Goal: Information Seeking & Learning: Understand process/instructions

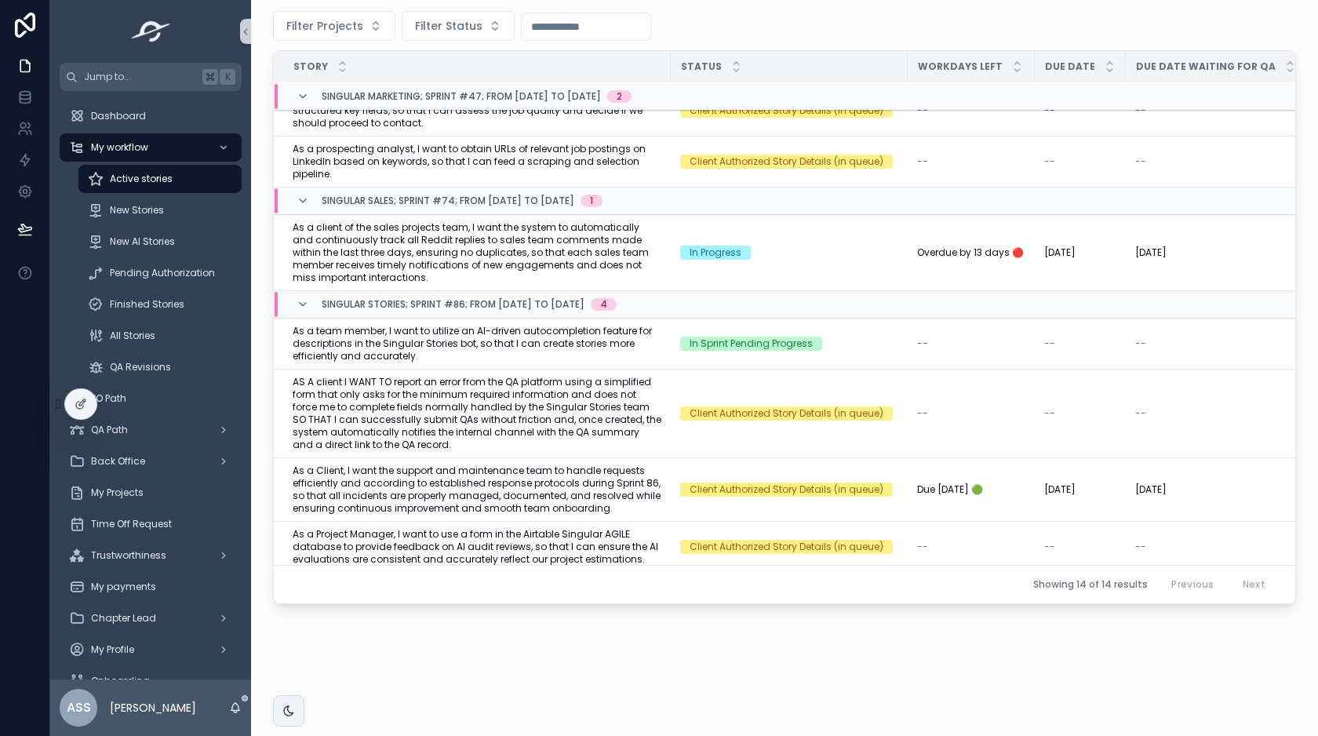
scroll to position [170, 0]
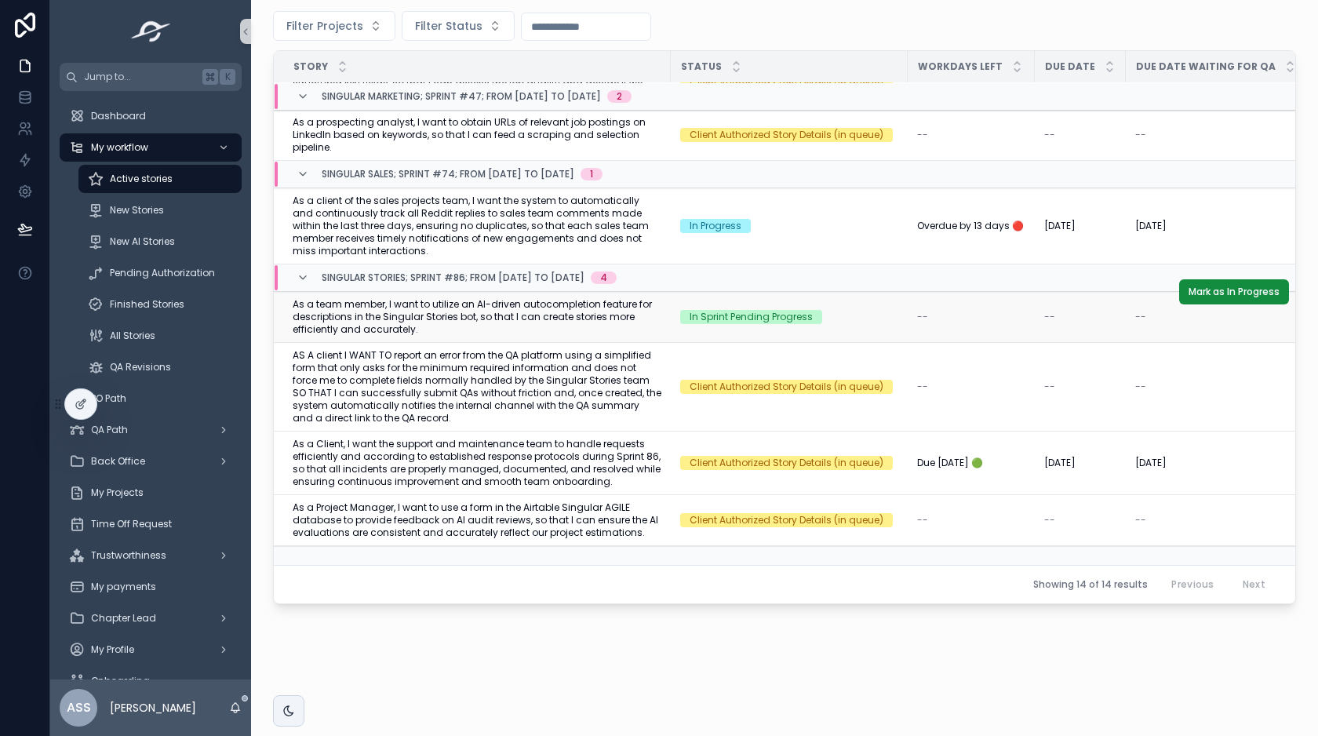
click at [384, 304] on span "As a team member, I want to utilize an AI-driven autocompletion feature for des…" at bounding box center [477, 317] width 369 height 38
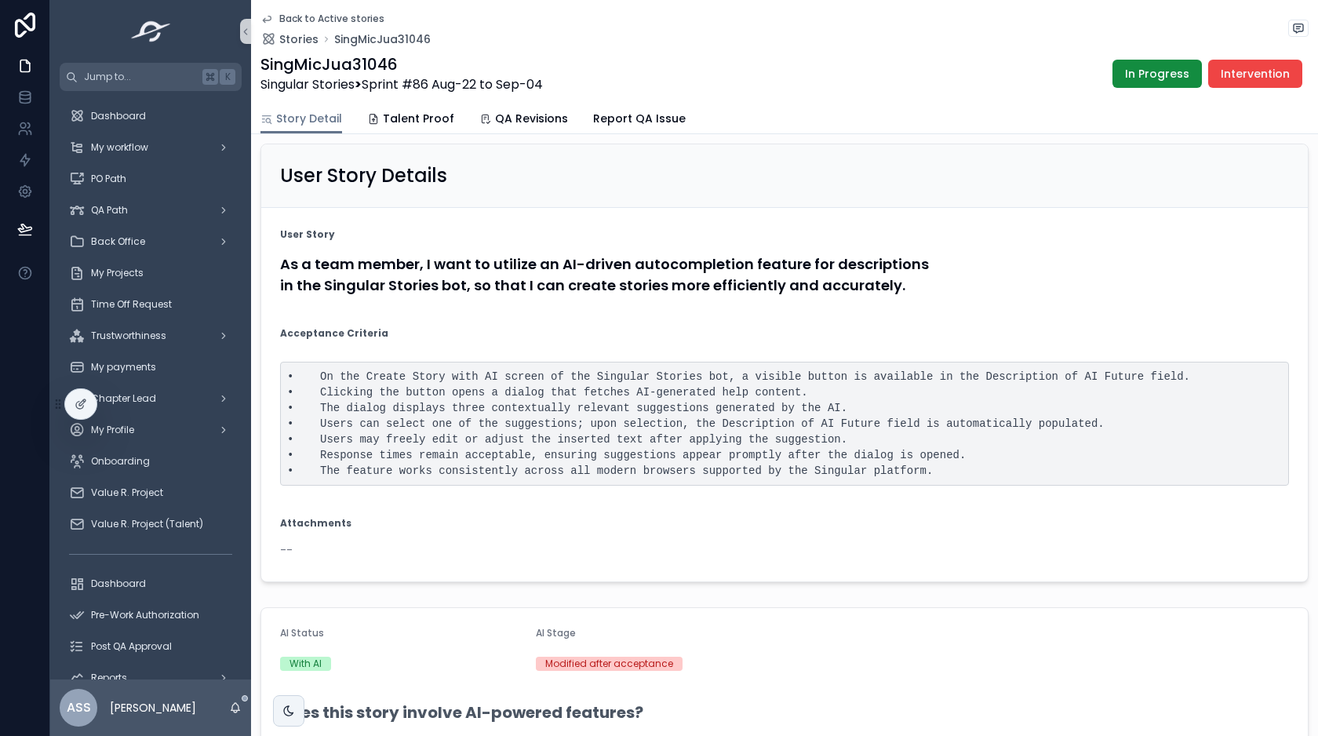
scroll to position [162, 0]
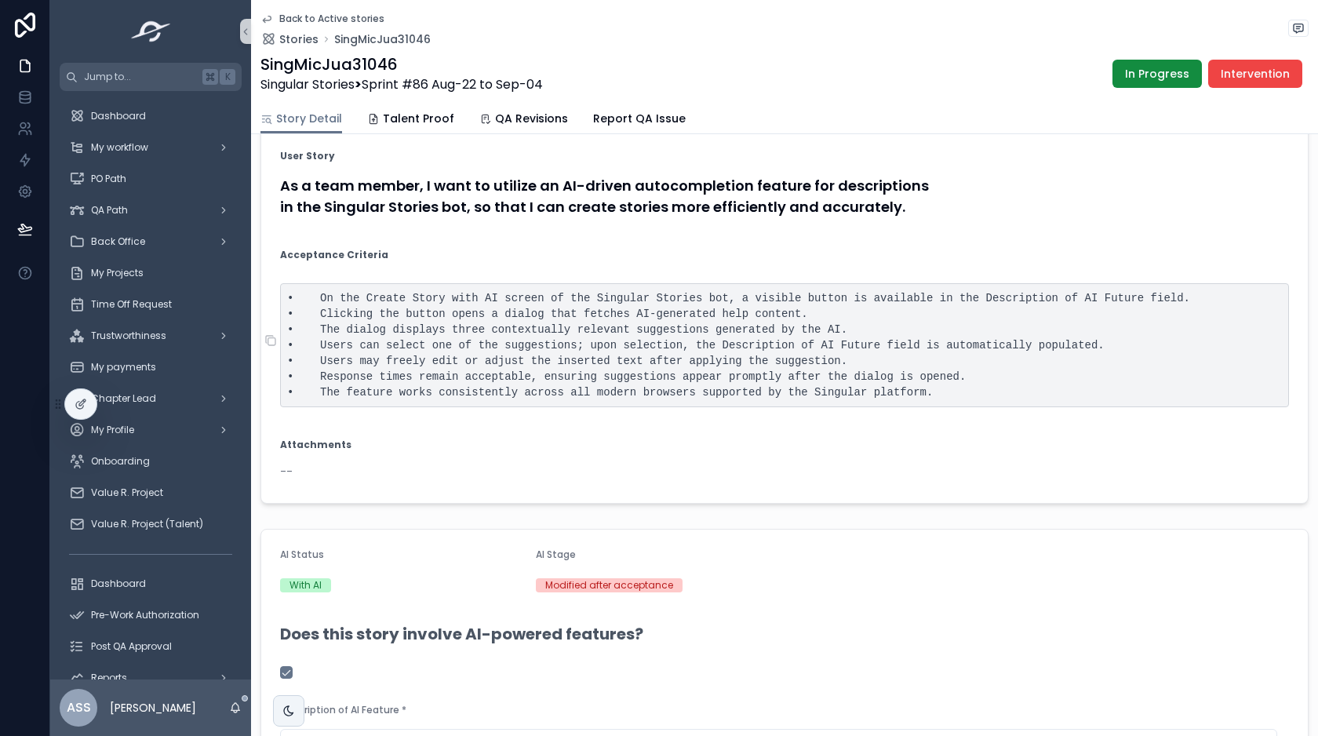
drag, startPoint x: 350, startPoint y: 341, endPoint x: 471, endPoint y: 341, distance: 121.6
click at [471, 341] on pre "• On the Create Story with AI screen of the Singular Stories bot, a visible but…" at bounding box center [784, 345] width 1009 height 124
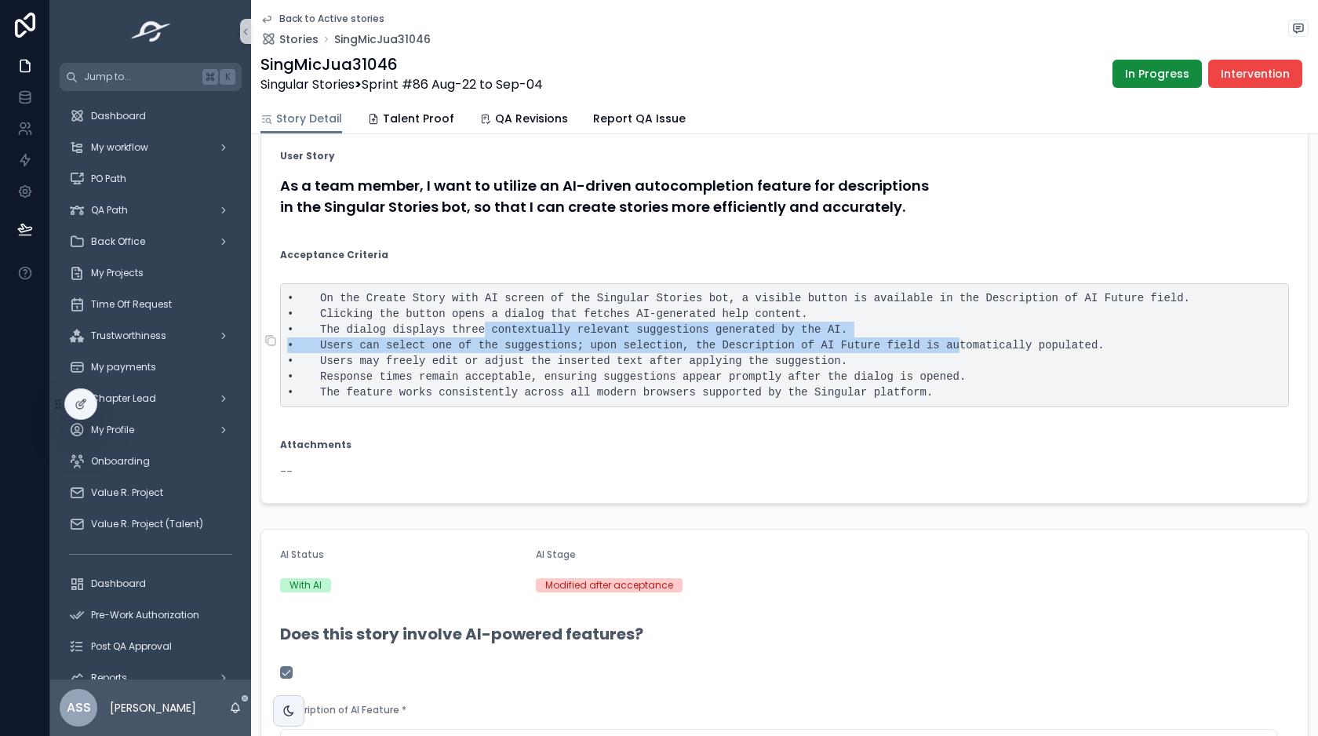
drag, startPoint x: 485, startPoint y: 344, endPoint x: 969, endPoint y: 357, distance: 484.1
click at [964, 361] on pre "• On the Create Story with AI screen of the Singular Stories bot, a visible but…" at bounding box center [784, 345] width 1009 height 124
